Goal: Obtain resource: Obtain resource

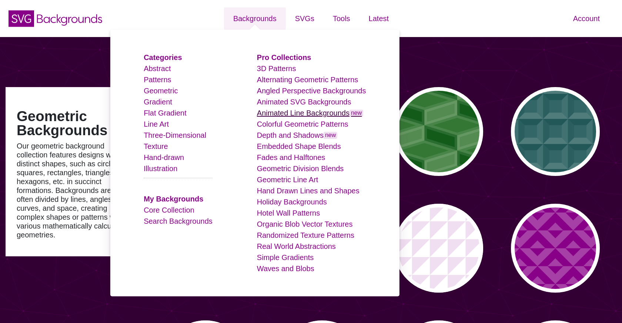
click at [284, 110] on link "Animated Line Backgrounds new" at bounding box center [310, 113] width 107 height 8
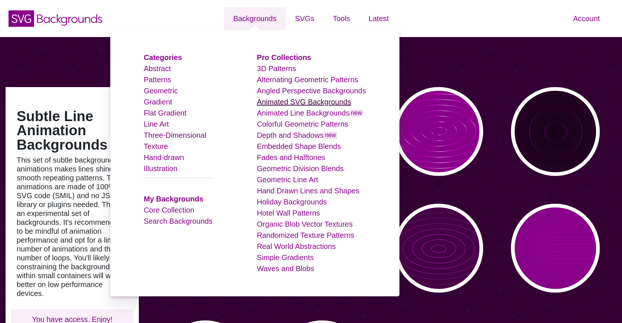
click at [319, 103] on link "Animated SVG Backgrounds" at bounding box center [304, 102] width 94 height 8
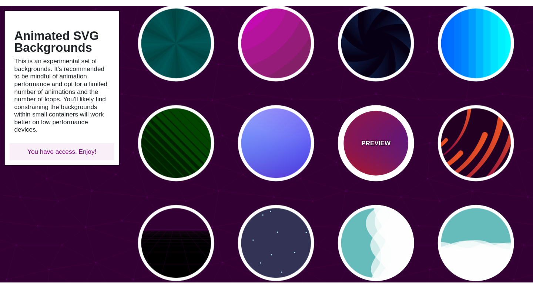
scroll to position [90, 0]
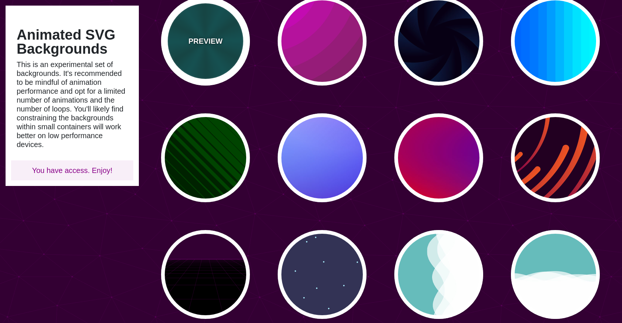
click at [218, 68] on div "PREVIEW" at bounding box center [205, 41] width 89 height 89
type input "#004444"
type input "#006666"
type input "5"
type input "0.2"
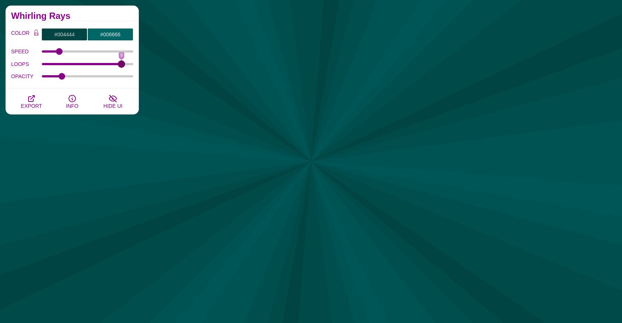
drag, startPoint x: 54, startPoint y: 63, endPoint x: 60, endPoint y: 83, distance: 21.4
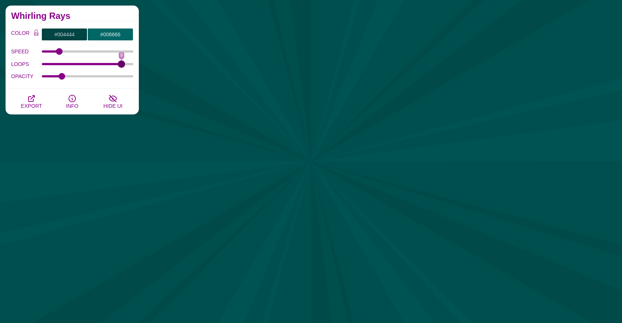
type input "9"
click at [120, 65] on input "LOOPS" at bounding box center [88, 64] width 92 height 3
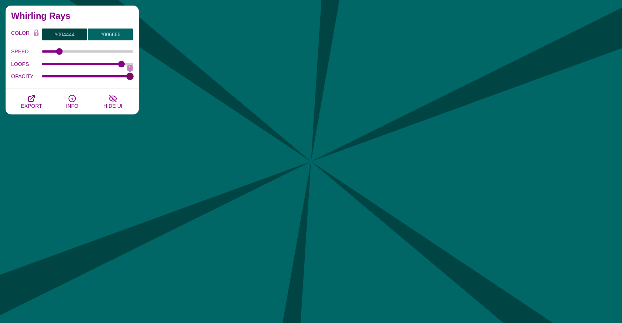
drag, startPoint x: 63, startPoint y: 77, endPoint x: 145, endPoint y: 84, distance: 82.8
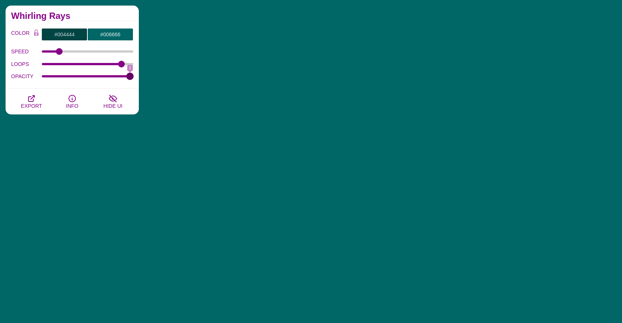
click at [134, 78] on input "OPACITY" at bounding box center [88, 76] width 92 height 3
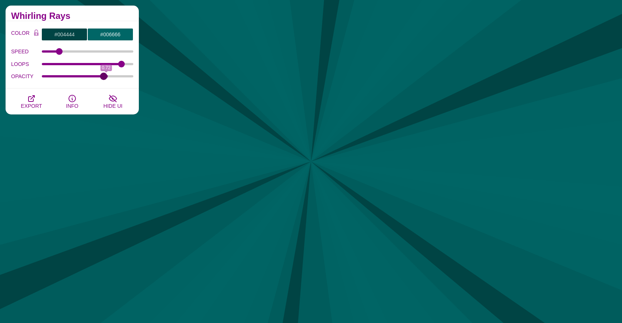
type input "0.69"
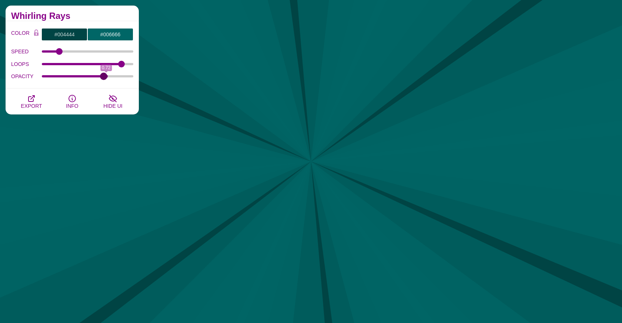
drag, startPoint x: 130, startPoint y: 77, endPoint x: 104, endPoint y: 77, distance: 26.6
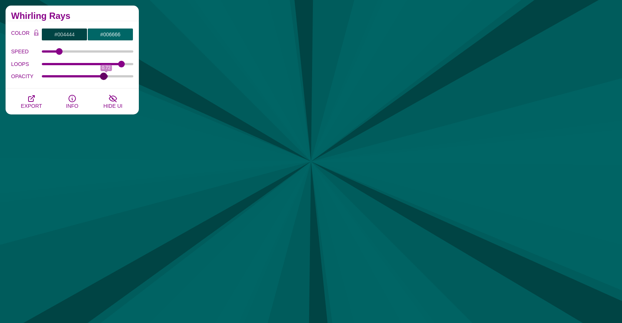
click at [104, 77] on input "OPACITY" at bounding box center [88, 76] width 92 height 3
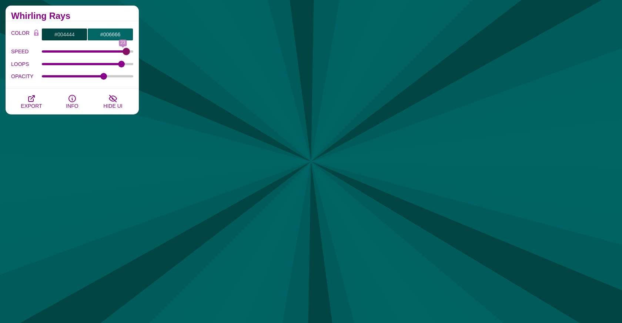
drag, startPoint x: 60, startPoint y: 51, endPoint x: 126, endPoint y: 54, distance: 66.3
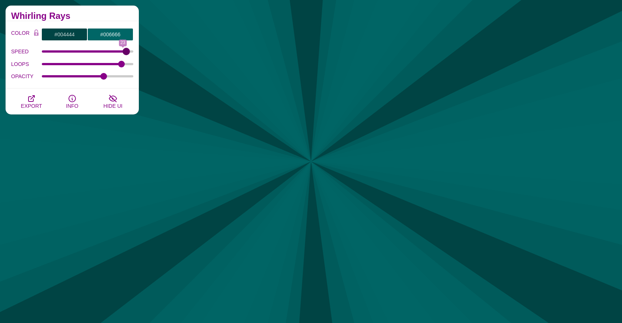
click at [126, 53] on input "SPEED" at bounding box center [88, 51] width 92 height 3
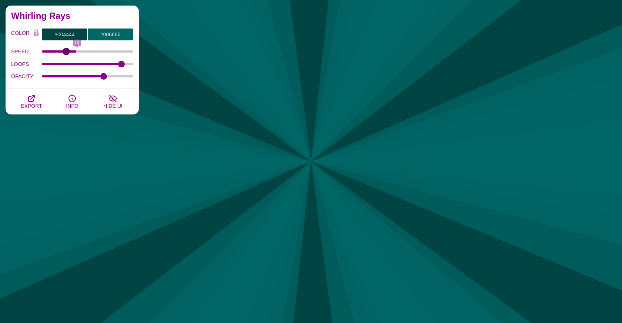
type input "5"
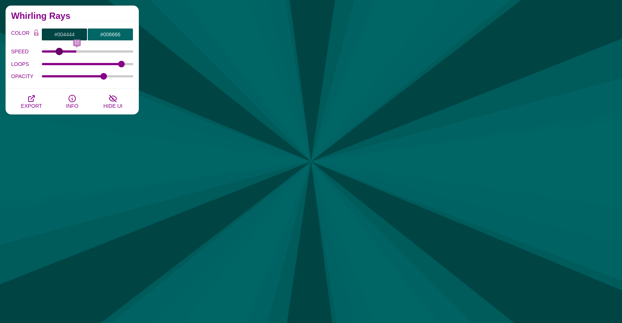
drag, startPoint x: 127, startPoint y: 51, endPoint x: 58, endPoint y: 50, distance: 69.2
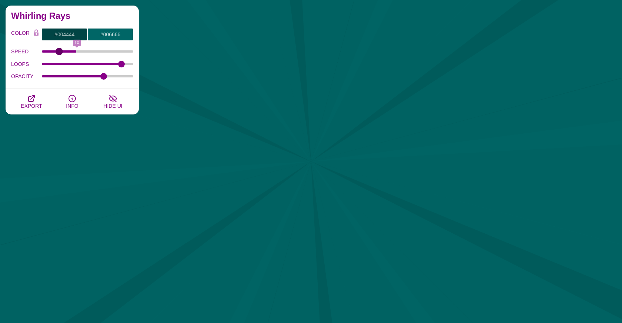
click at [58, 50] on input "SPEED" at bounding box center [88, 51] width 92 height 3
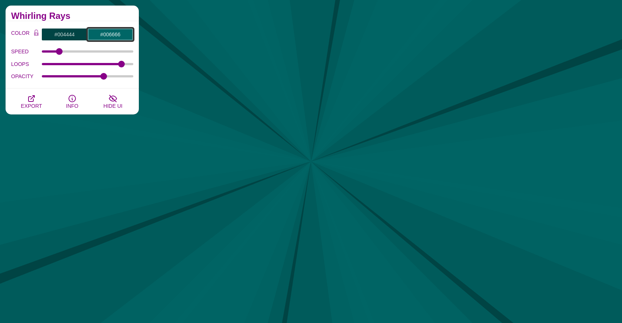
click at [106, 34] on input "#006666" at bounding box center [110, 34] width 46 height 13
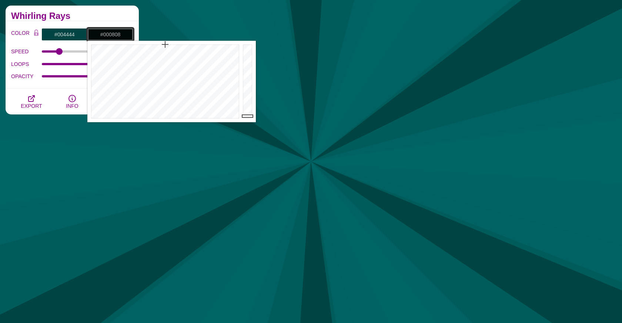
type input "#000000"
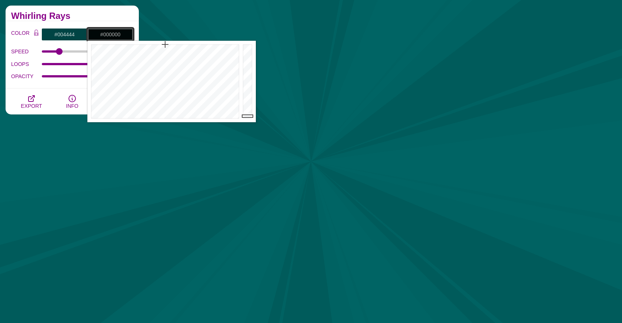
drag, startPoint x: 253, startPoint y: 112, endPoint x: 250, endPoint y: 126, distance: 14.3
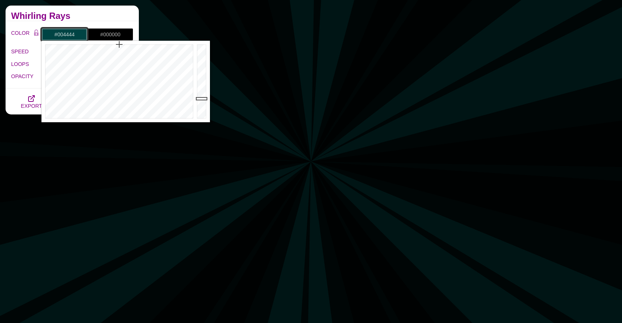
drag, startPoint x: 52, startPoint y: 33, endPoint x: 61, endPoint y: 38, distance: 10.8
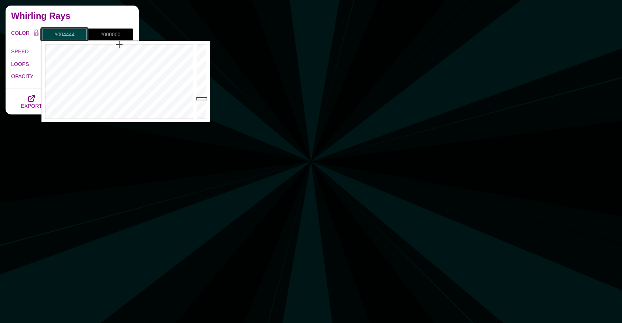
click at [52, 33] on input "#004444" at bounding box center [64, 34] width 46 height 13
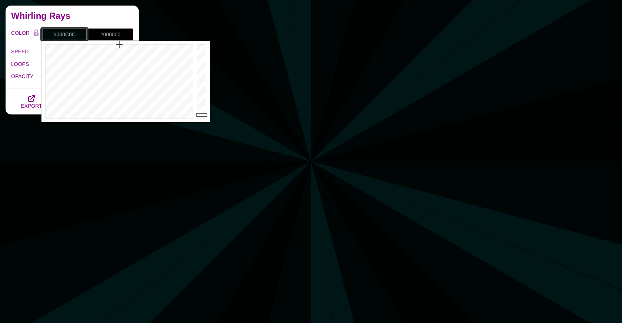
drag, startPoint x: 198, startPoint y: 110, endPoint x: 198, endPoint y: 115, distance: 5.5
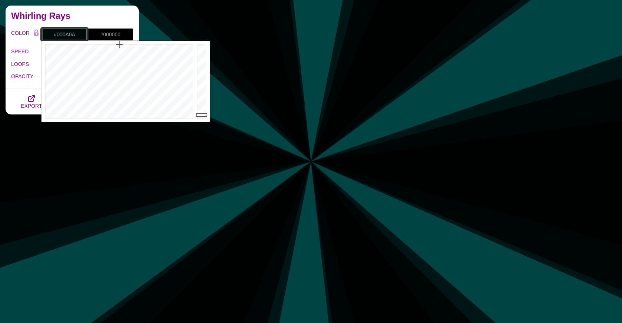
click at [198, 115] on div at bounding box center [202, 81] width 15 height 81
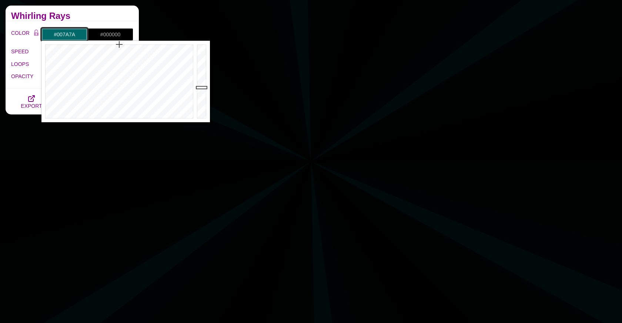
drag, startPoint x: 199, startPoint y: 115, endPoint x: 202, endPoint y: 82, distance: 32.3
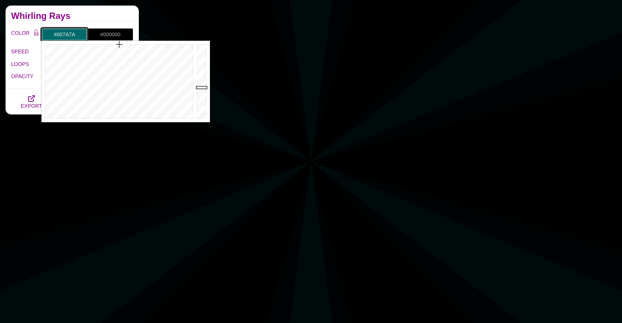
click at [202, 83] on div at bounding box center [202, 81] width 15 height 81
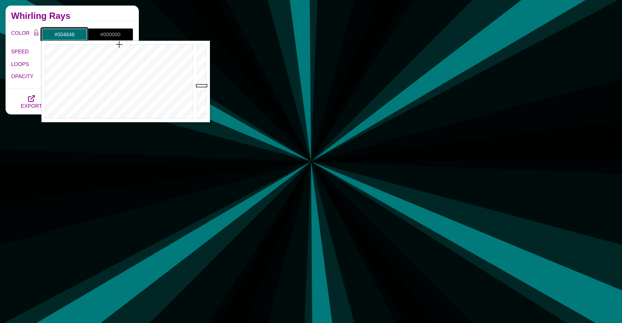
type input "#004545"
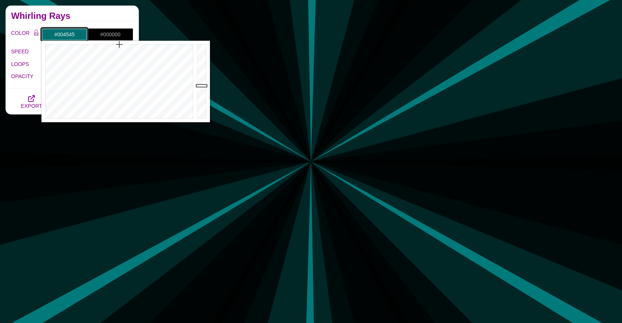
drag, startPoint x: 199, startPoint y: 85, endPoint x: 200, endPoint y: 98, distance: 12.6
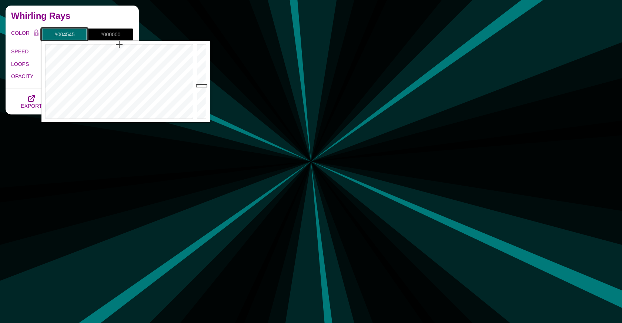
click at [200, 98] on div at bounding box center [202, 81] width 15 height 81
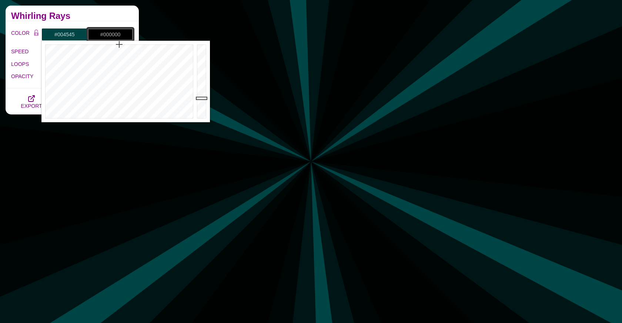
click at [107, 36] on input "#000000" at bounding box center [110, 34] width 46 height 13
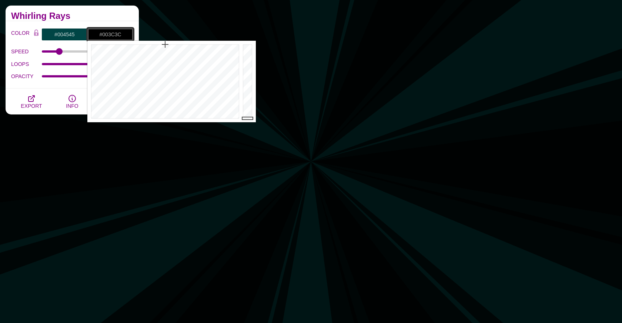
click at [250, 101] on div at bounding box center [248, 81] width 15 height 81
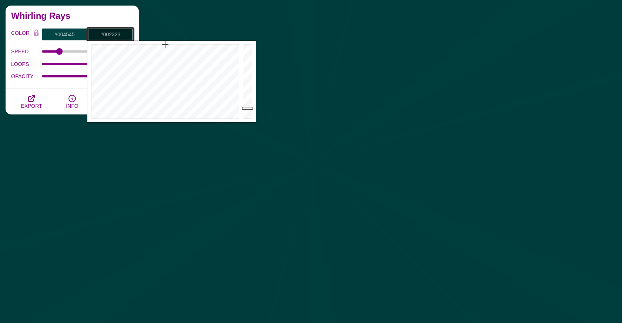
type input "#002121"
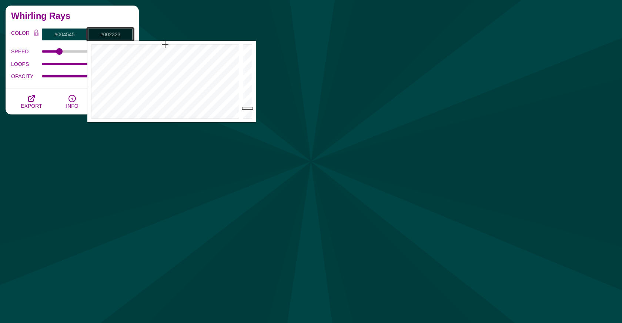
click at [249, 108] on div at bounding box center [248, 81] width 15 height 81
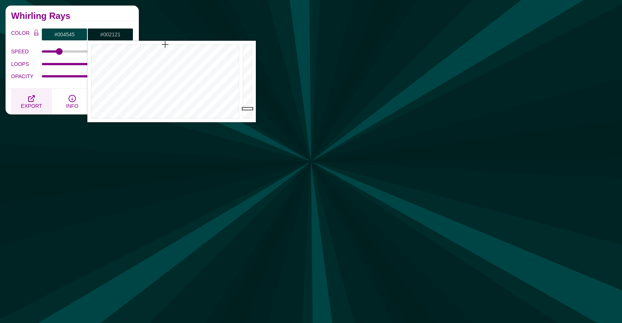
click at [42, 89] on button "EXPORT" at bounding box center [31, 101] width 41 height 26
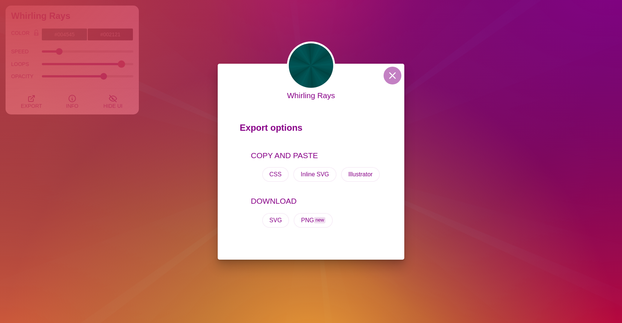
click at [130, 64] on div "Whirling Rays Export options COPY AND PASTE CSS Inline SVG Illustrator DOWNLOAD…" at bounding box center [311, 161] width 622 height 323
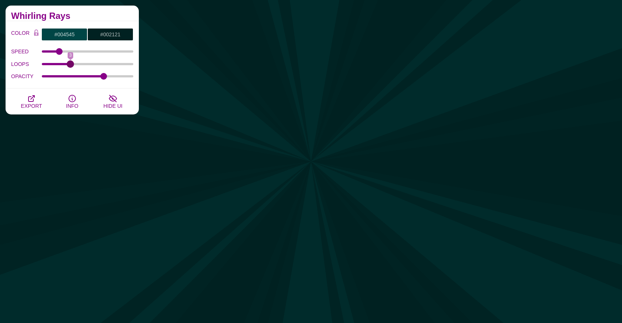
drag, startPoint x: 124, startPoint y: 65, endPoint x: 70, endPoint y: 64, distance: 54.0
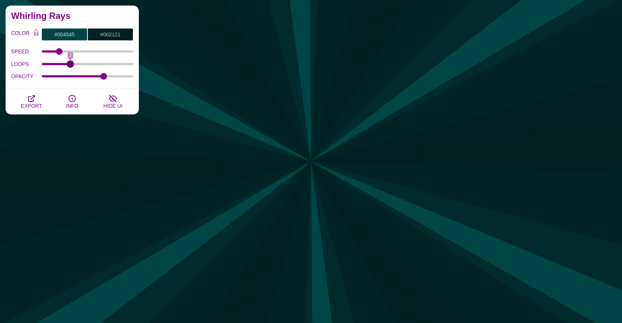
click at [70, 64] on input "LOOPS" at bounding box center [88, 64] width 92 height 3
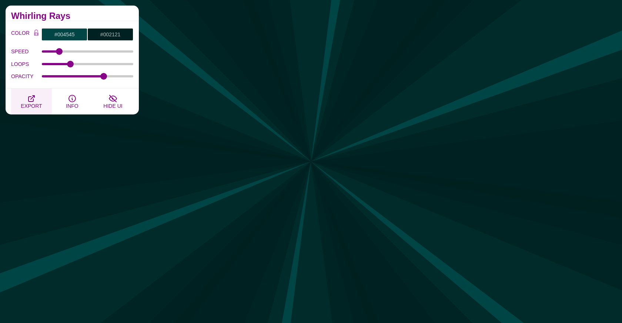
drag, startPoint x: 30, startPoint y: 101, endPoint x: 38, endPoint y: 102, distance: 7.5
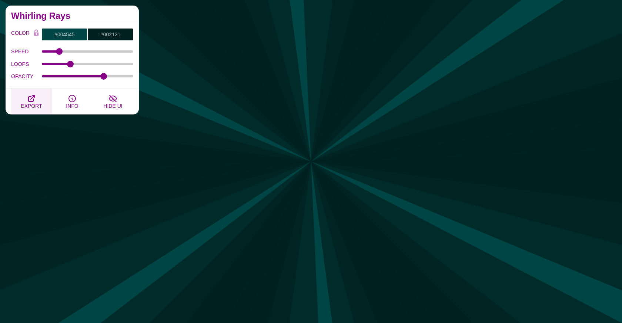
click at [30, 101] on icon "button" at bounding box center [31, 98] width 6 height 6
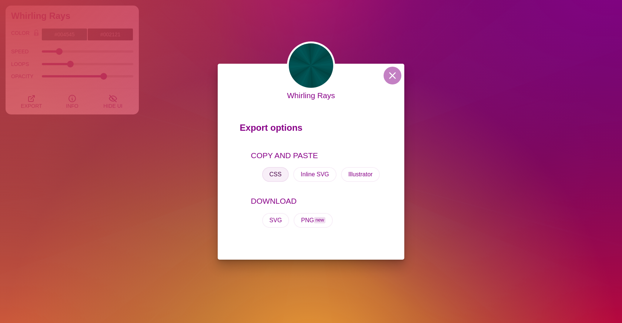
click at [266, 175] on button "CSS" at bounding box center [275, 174] width 27 height 15
click at [201, 123] on div "Whirling Rays Export options COPY AND PASTE CSS Inline SVG Illustrator DOWNLOAD…" at bounding box center [311, 161] width 622 height 323
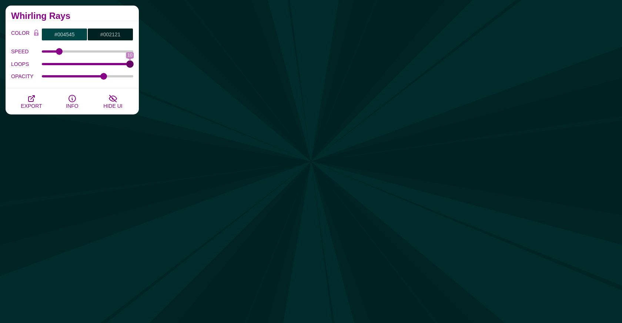
drag, startPoint x: 72, startPoint y: 64, endPoint x: 266, endPoint y: 80, distance: 194.5
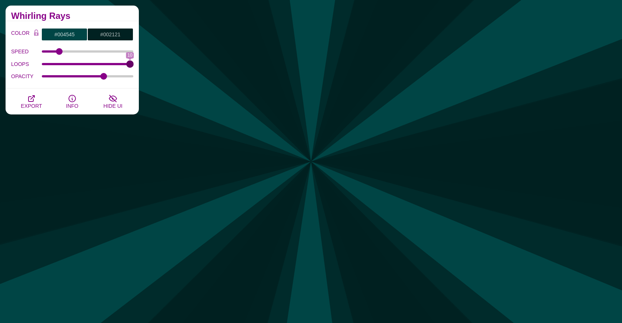
click at [134, 65] on input "LOOPS" at bounding box center [88, 64] width 92 height 3
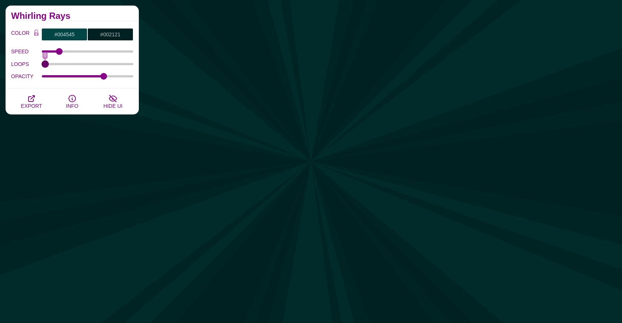
drag, startPoint x: 129, startPoint y: 65, endPoint x: -3, endPoint y: 59, distance: 132.2
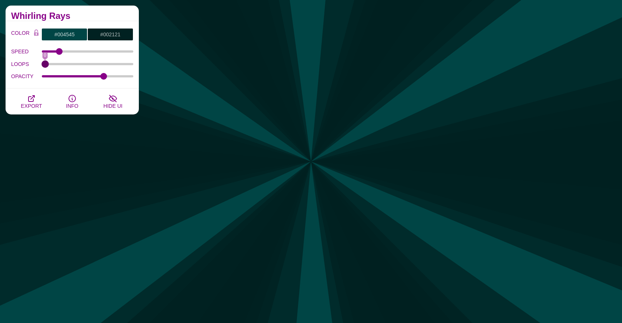
click at [42, 63] on input "LOOPS" at bounding box center [88, 64] width 92 height 3
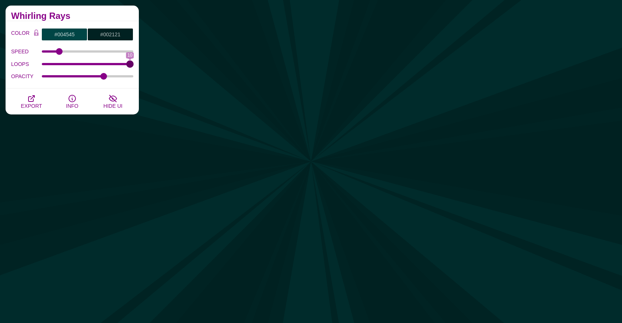
type input "10"
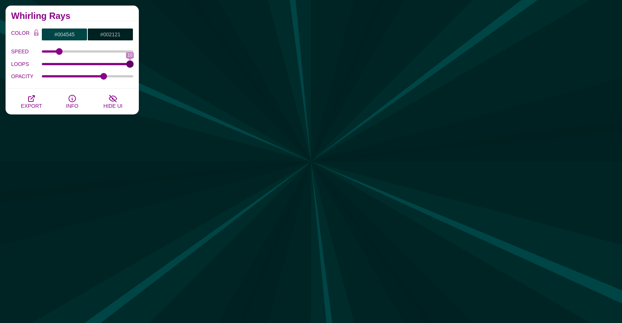
drag, startPoint x: 50, startPoint y: 63, endPoint x: 137, endPoint y: 65, distance: 86.2
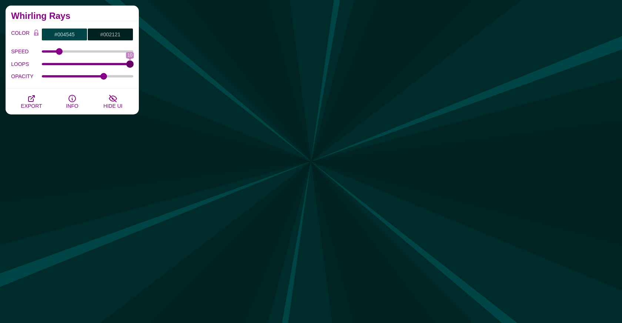
click at [137, 64] on div "COLOR #004545 #002121 #000000 #444444 #555555 #666666 #777777 #888888 #999999 B…" at bounding box center [72, 54] width 133 height 67
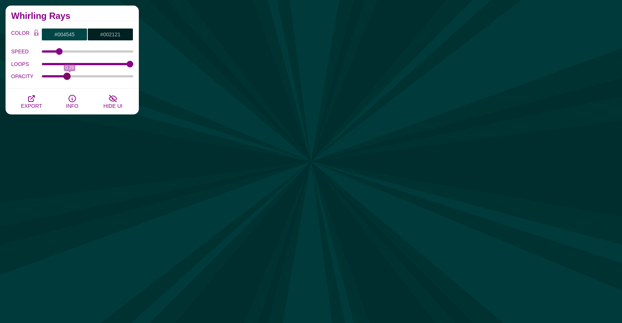
drag, startPoint x: 103, startPoint y: 77, endPoint x: 67, endPoint y: 77, distance: 36.6
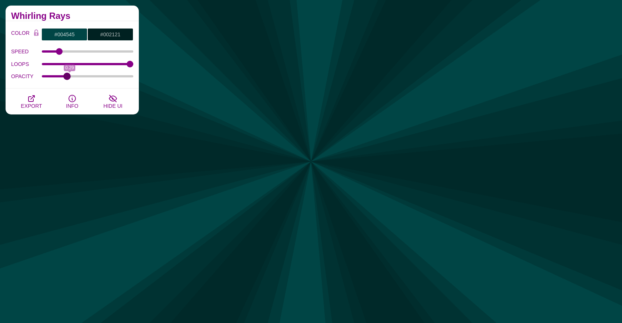
click at [67, 77] on input "OPACITY" at bounding box center [88, 76] width 92 height 3
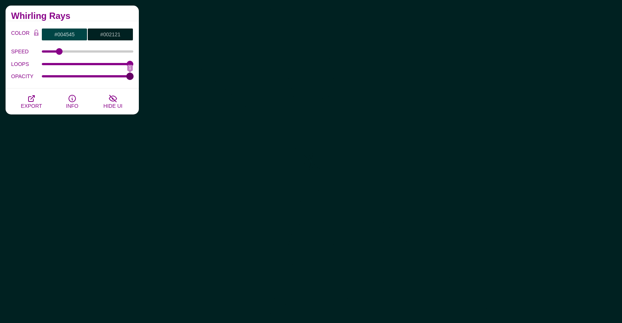
drag, startPoint x: 67, startPoint y: 76, endPoint x: 205, endPoint y: 80, distance: 138.4
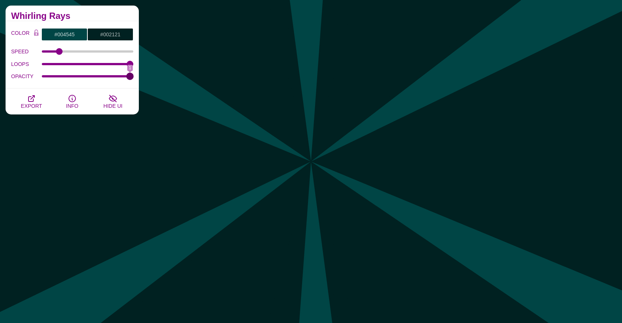
click at [134, 78] on input "OPACITY" at bounding box center [88, 76] width 92 height 3
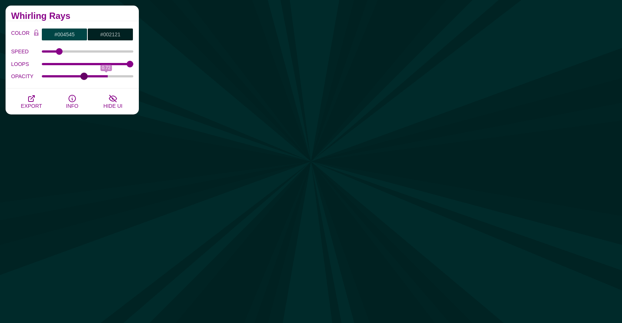
drag, startPoint x: 131, startPoint y: 76, endPoint x: 84, endPoint y: 76, distance: 47.0
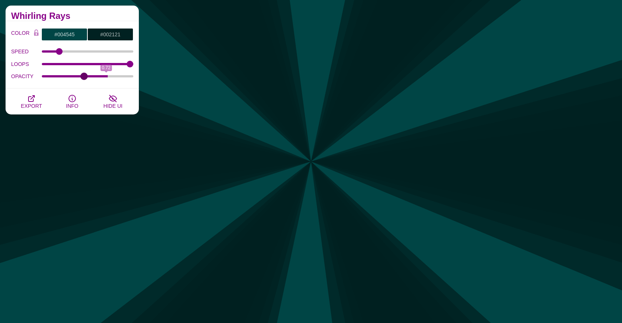
click at [84, 76] on input "OPACITY" at bounding box center [88, 76] width 92 height 3
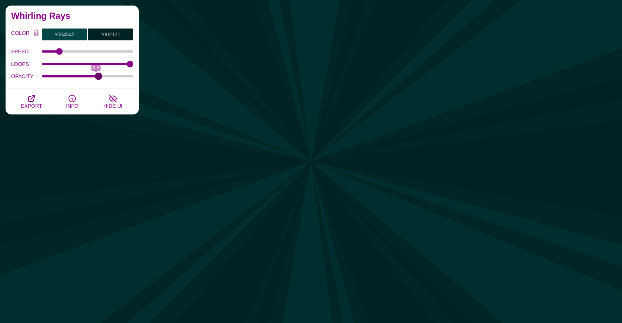
drag, startPoint x: 84, startPoint y: 76, endPoint x: 98, endPoint y: 77, distance: 14.4
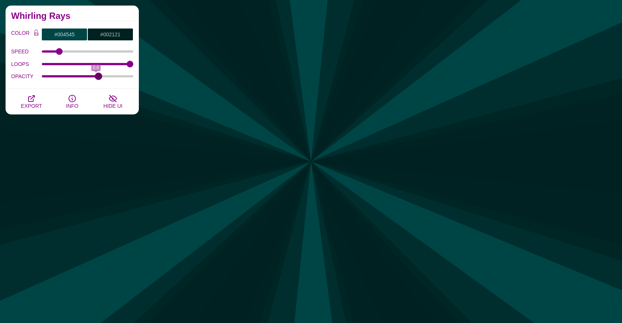
click at [98, 77] on input "OPACITY" at bounding box center [88, 76] width 92 height 3
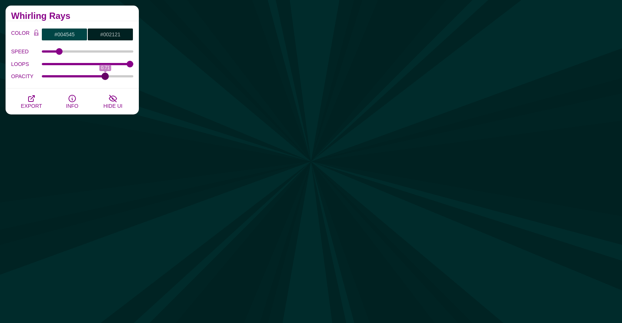
drag, startPoint x: 98, startPoint y: 77, endPoint x: 105, endPoint y: 77, distance: 6.7
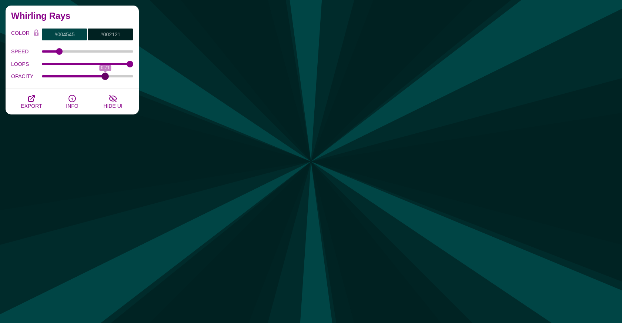
type input "0.71"
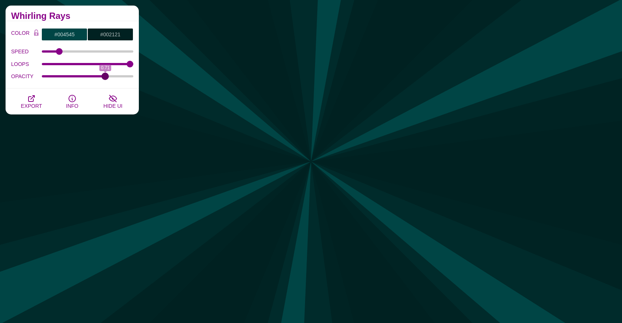
click at [105, 77] on input "OPACITY" at bounding box center [88, 76] width 92 height 3
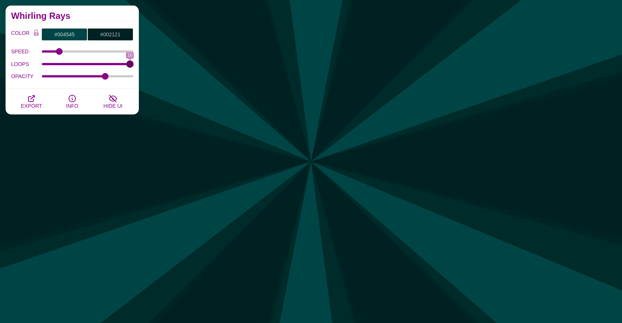
drag, startPoint x: 129, startPoint y: 64, endPoint x: 156, endPoint y: 73, distance: 28.4
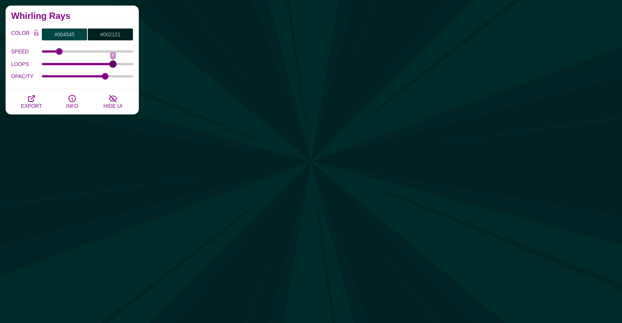
drag, startPoint x: 131, startPoint y: 64, endPoint x: 109, endPoint y: 65, distance: 21.5
click at [109, 65] on input "LOOPS" at bounding box center [88, 64] width 92 height 3
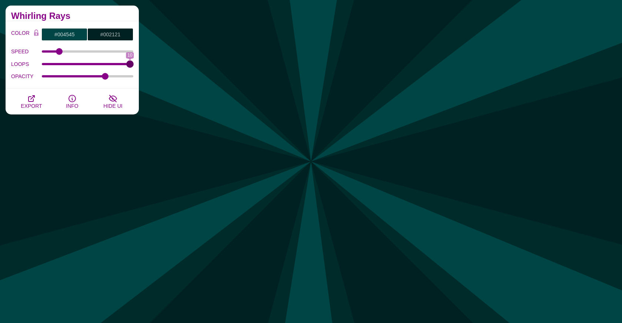
drag, startPoint x: 114, startPoint y: 64, endPoint x: 166, endPoint y: 65, distance: 52.2
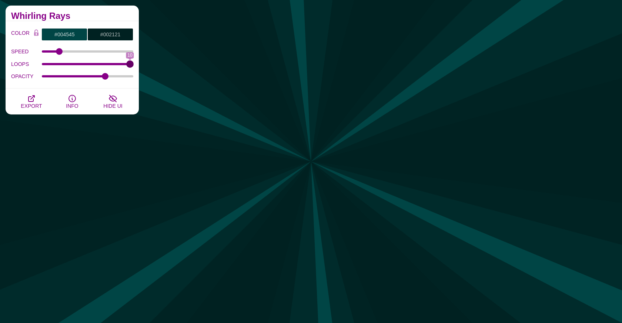
type input "10"
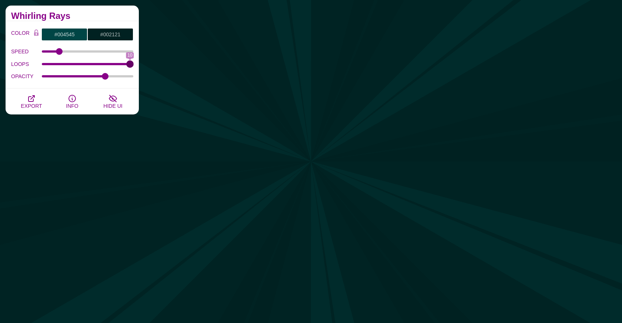
click at [134, 65] on input "LOOPS" at bounding box center [88, 64] width 92 height 3
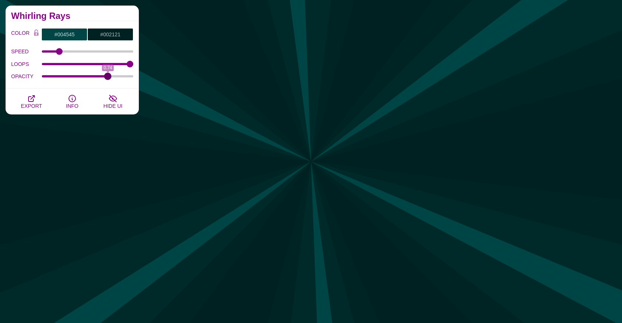
click at [108, 78] on input "OPACITY" at bounding box center [88, 76] width 92 height 3
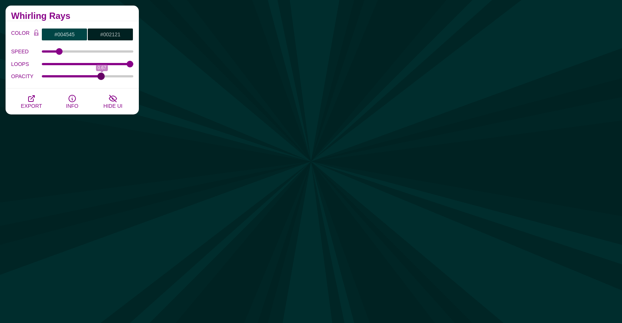
drag, startPoint x: 107, startPoint y: 78, endPoint x: 101, endPoint y: 78, distance: 5.9
type input "0.66"
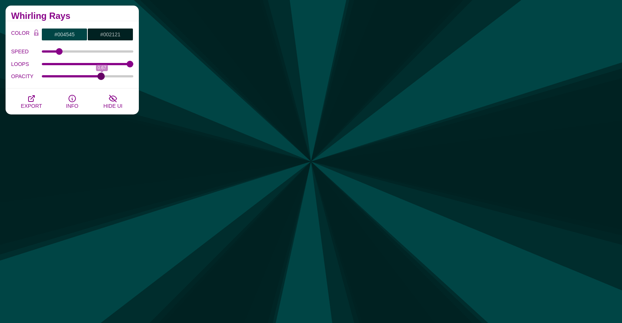
click at [101, 78] on input "OPACITY" at bounding box center [88, 76] width 92 height 3
click at [29, 105] on span "EXPORT" at bounding box center [31, 106] width 21 height 6
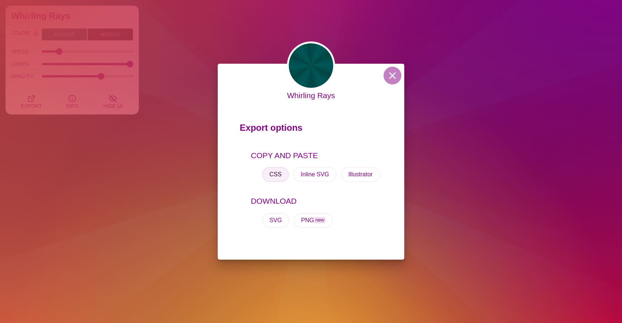
drag, startPoint x: 278, startPoint y: 173, endPoint x: 294, endPoint y: 126, distance: 50.0
click at [278, 173] on button "CSS" at bounding box center [275, 174] width 27 height 15
click at [418, 46] on div "Whirling Rays Export options COPY AND PASTE CSS Inline SVG Illustrator DOWNLOAD…" at bounding box center [311, 161] width 622 height 323
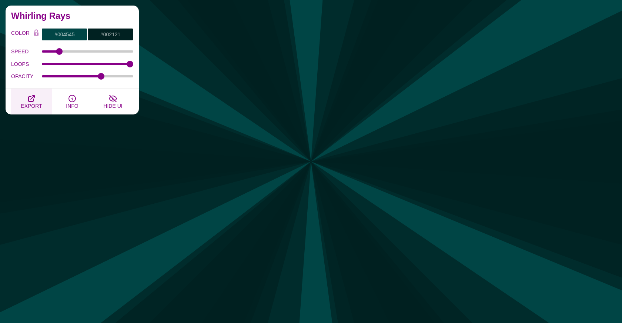
click at [35, 105] on span "EXPORT" at bounding box center [31, 106] width 21 height 6
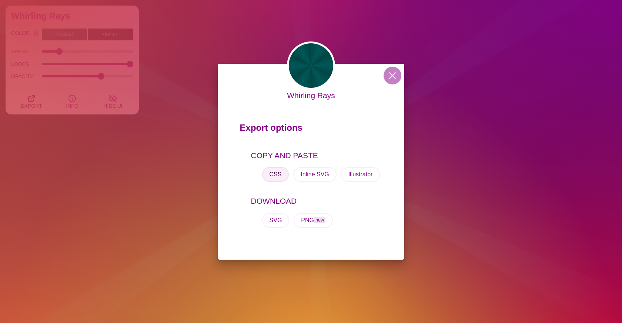
click at [272, 179] on button "CSS" at bounding box center [275, 174] width 27 height 15
